Goal: Information Seeking & Learning: Find specific page/section

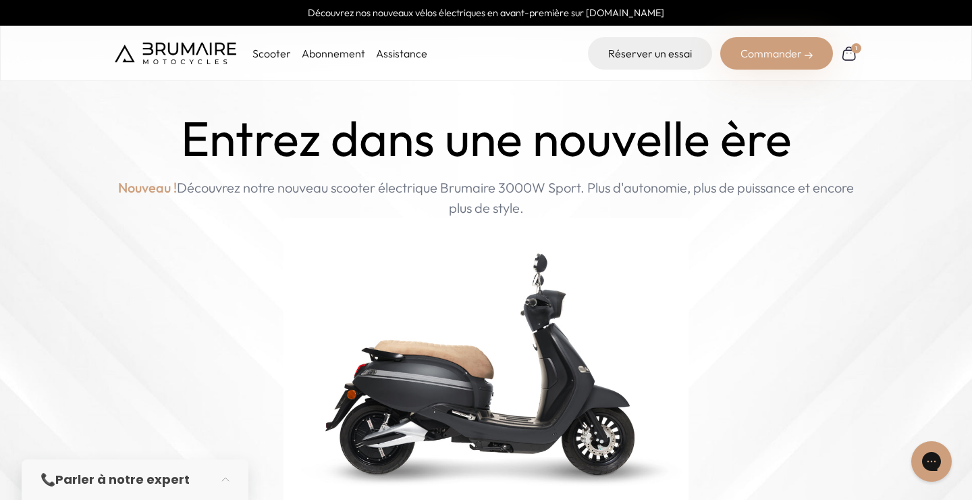
click at [407, 53] on link "Assistance" at bounding box center [401, 54] width 51 height 14
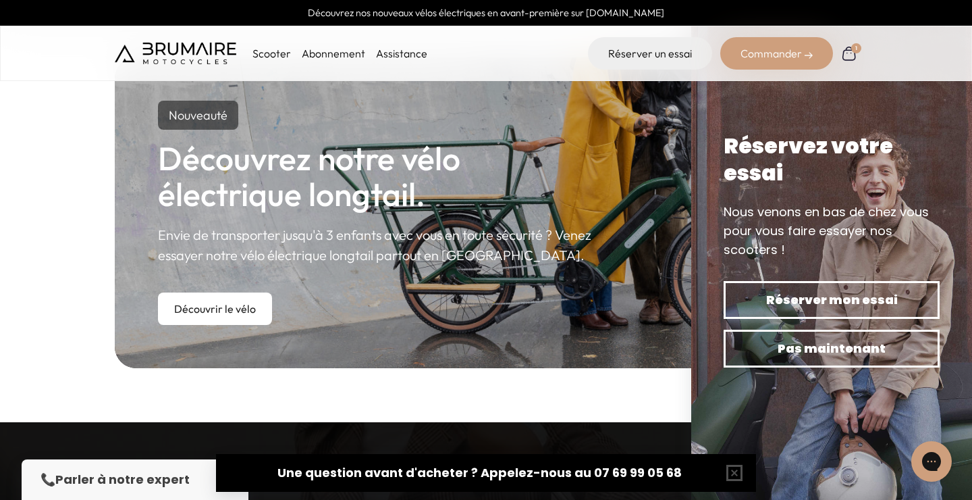
scroll to position [805, 0]
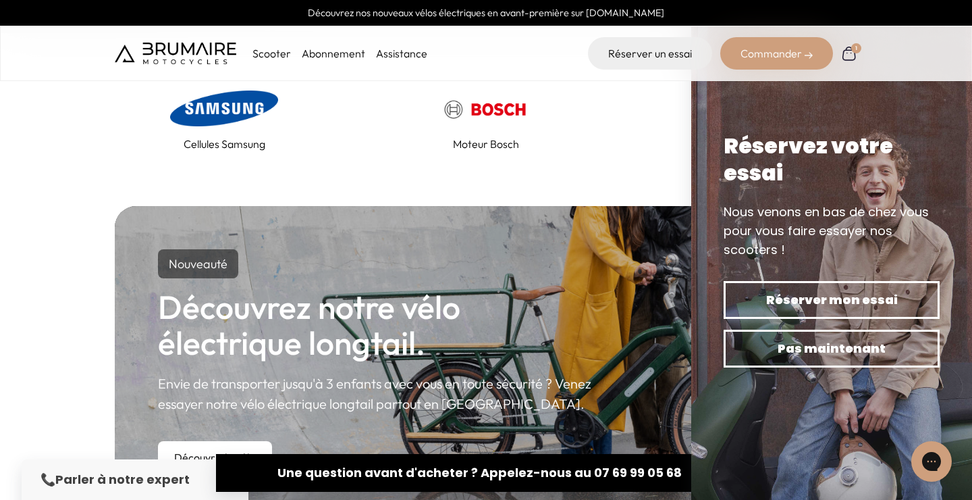
scroll to position [805, 0]
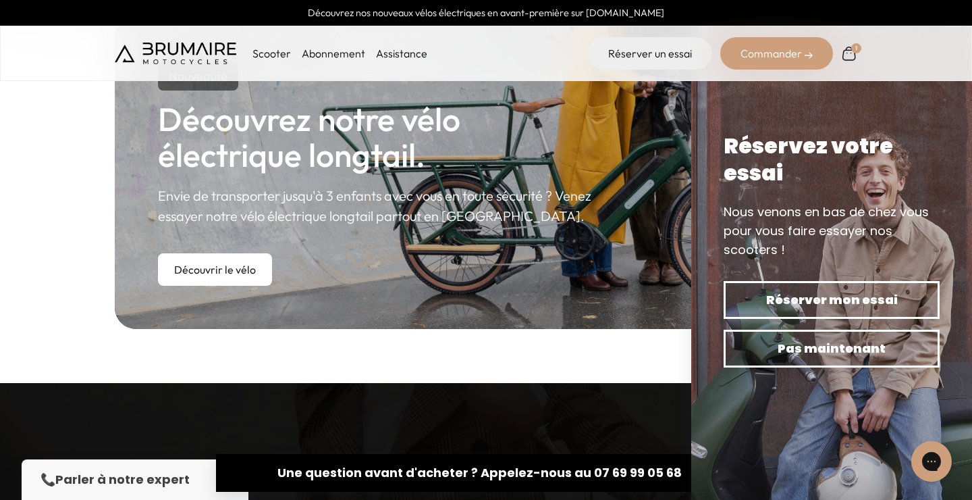
click at [274, 52] on p "Scooter" at bounding box center [271, 53] width 38 height 16
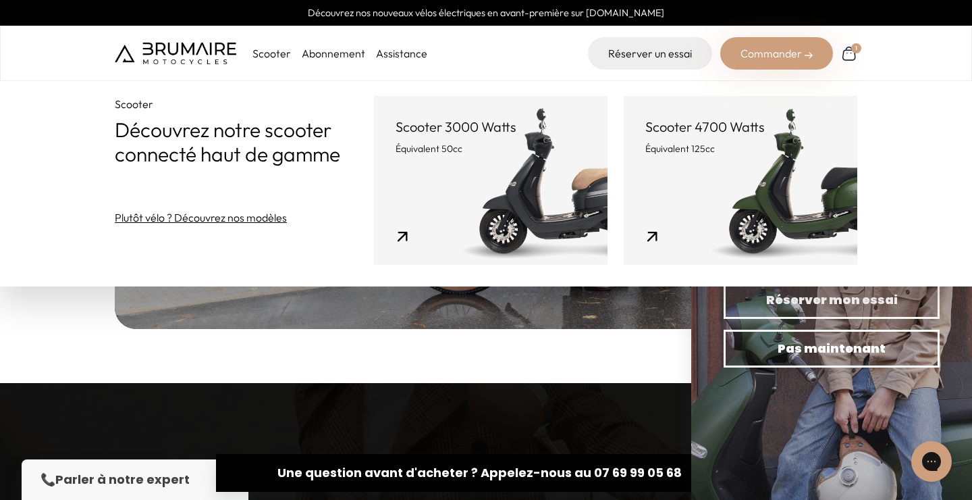
click at [477, 189] on link "Scooter 3000 Watts Équivalent 50cc" at bounding box center [491, 180] width 234 height 169
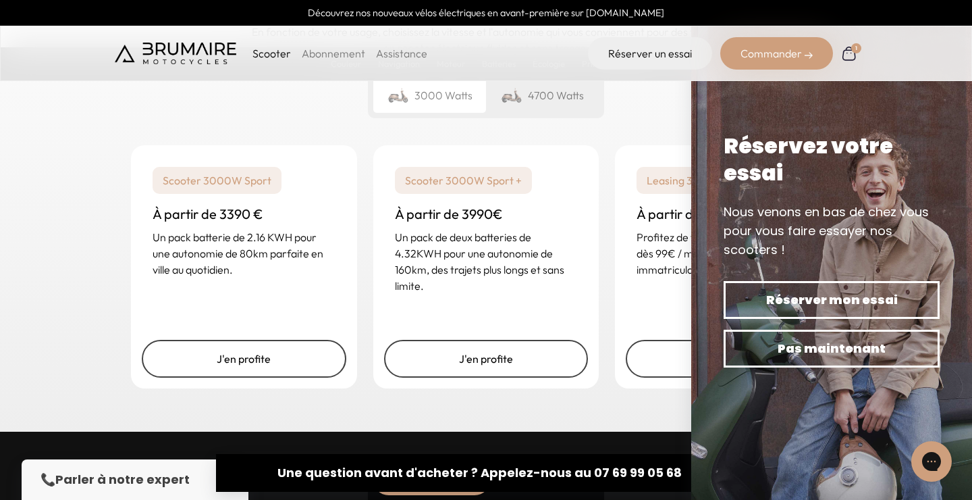
scroll to position [3299, 0]
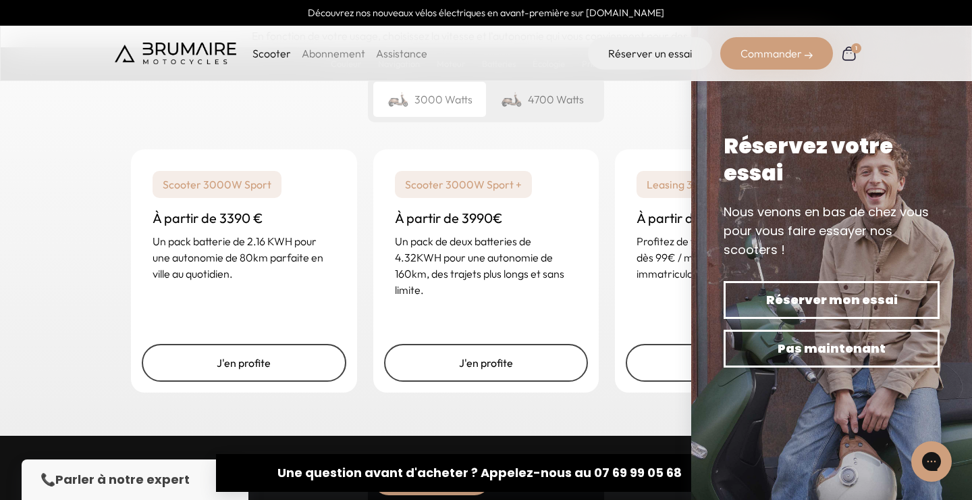
click at [446, 413] on div "Un rêve abordable Votre scooter à portée de main En fonction de votre usage, ch…" at bounding box center [486, 170] width 972 height 530
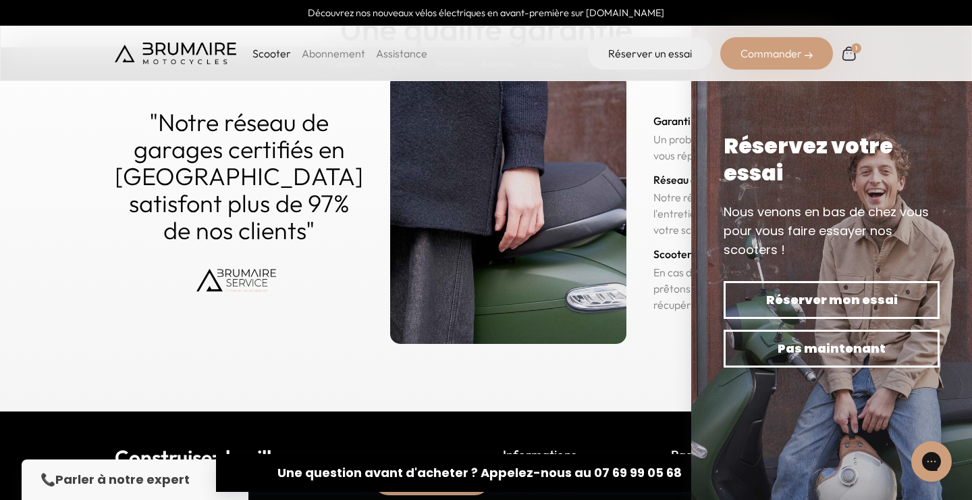
scroll to position [6678, 0]
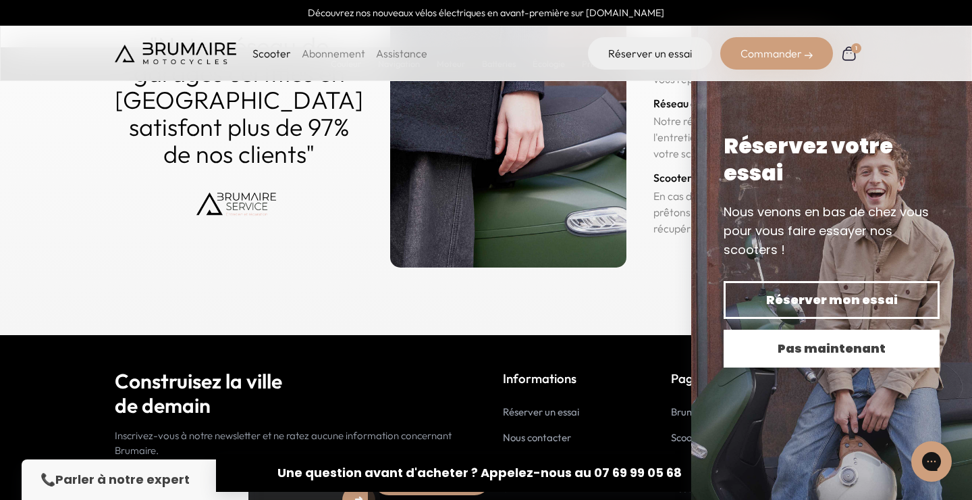
click at [841, 339] on span "Pas maintenant" at bounding box center [831, 348] width 169 height 19
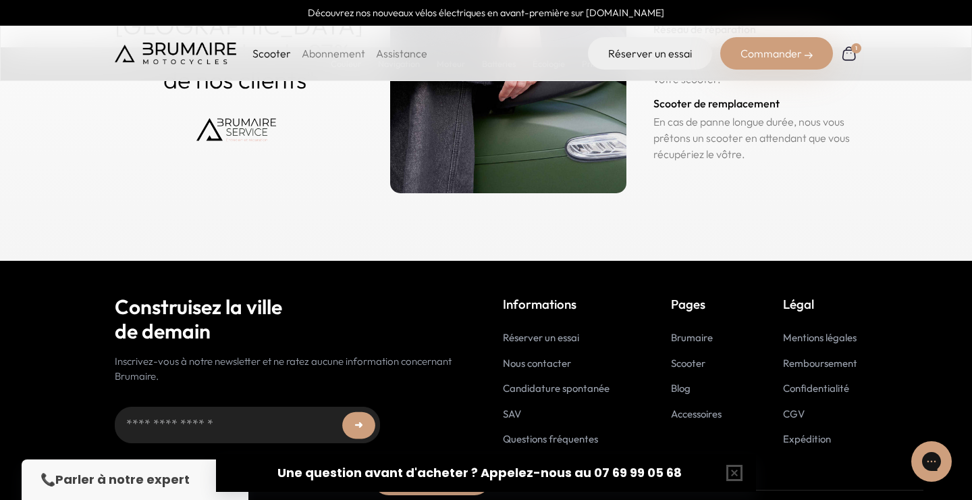
scroll to position [6773, 0]
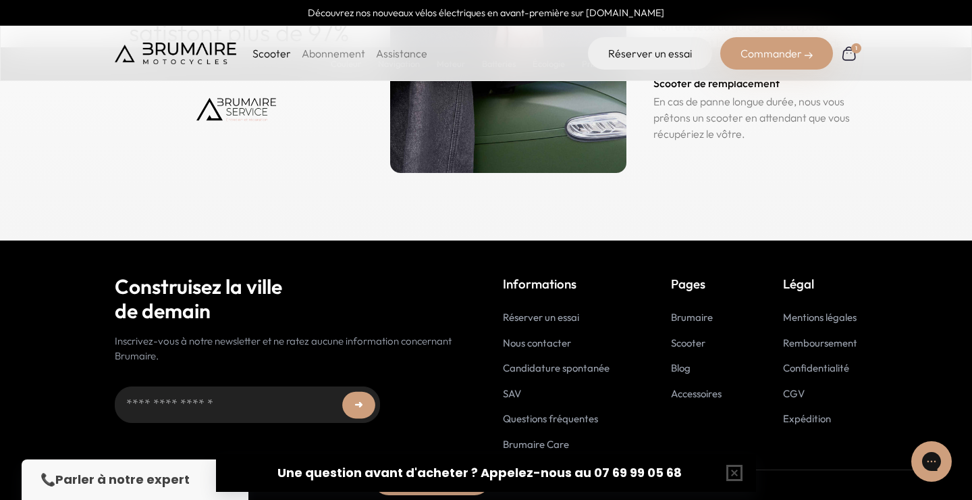
click at [511, 394] on link "SAV" at bounding box center [512, 393] width 18 height 13
